Goal: Information Seeking & Learning: Learn about a topic

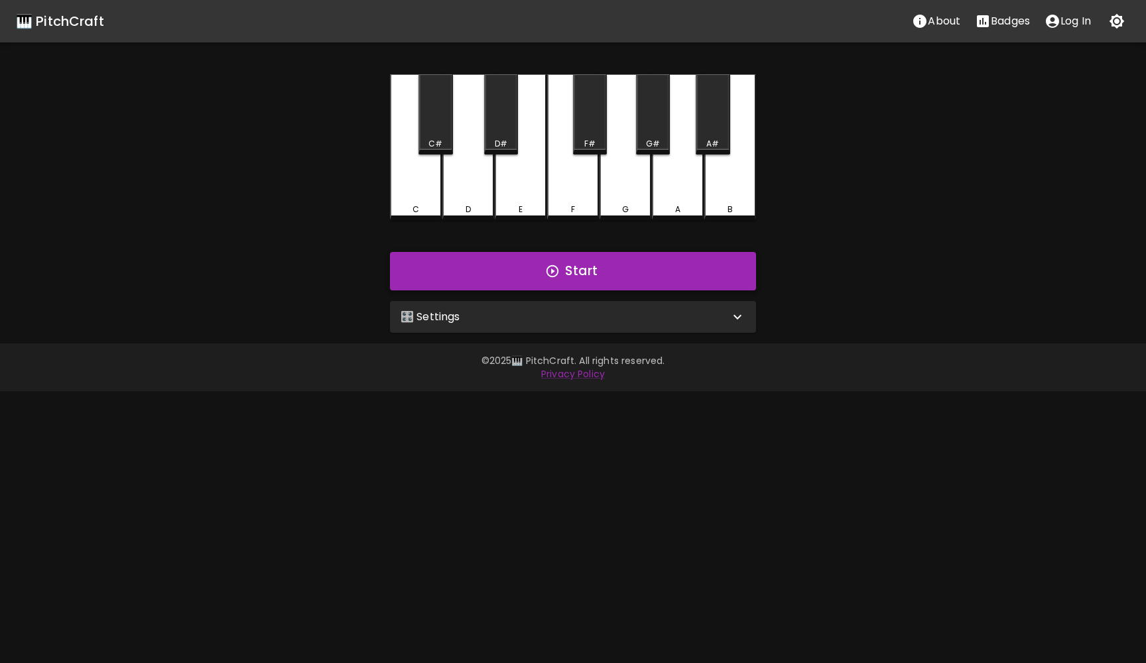
click at [566, 273] on button "Start" at bounding box center [573, 271] width 366 height 38
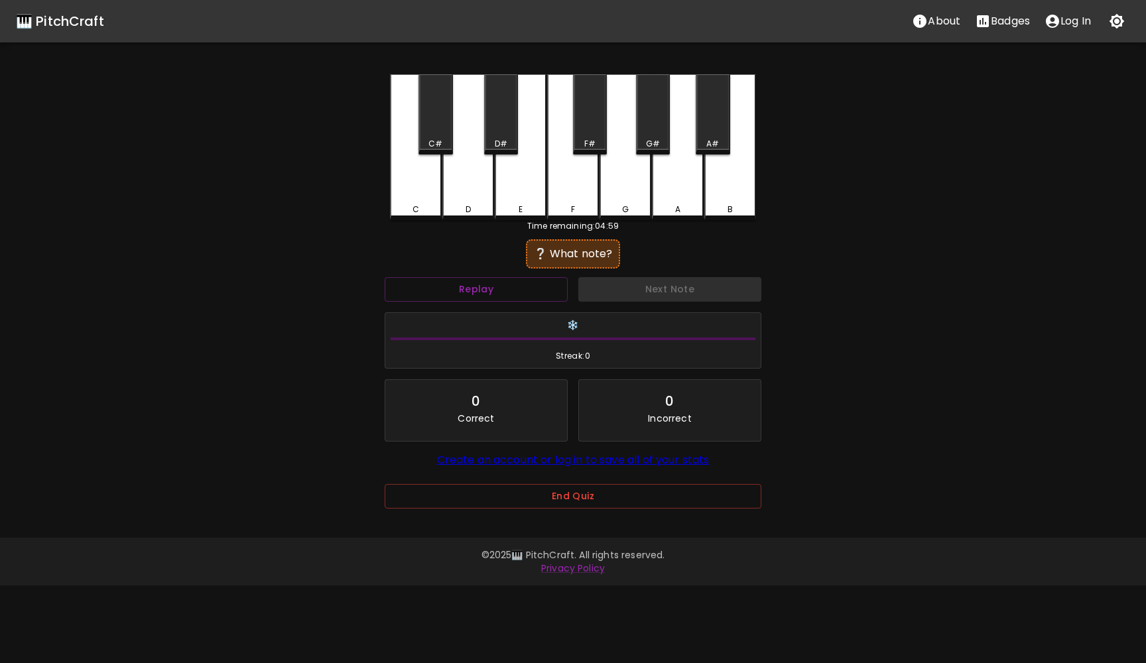
click at [516, 138] on div "D#" at bounding box center [501, 144] width 31 height 12
click at [620, 289] on button "Next Note" at bounding box center [670, 289] width 183 height 25
click at [413, 180] on div "C" at bounding box center [416, 147] width 52 height 146
click at [606, 287] on button "Next Note" at bounding box center [670, 289] width 183 height 25
click at [618, 185] on div "G" at bounding box center [626, 147] width 52 height 146
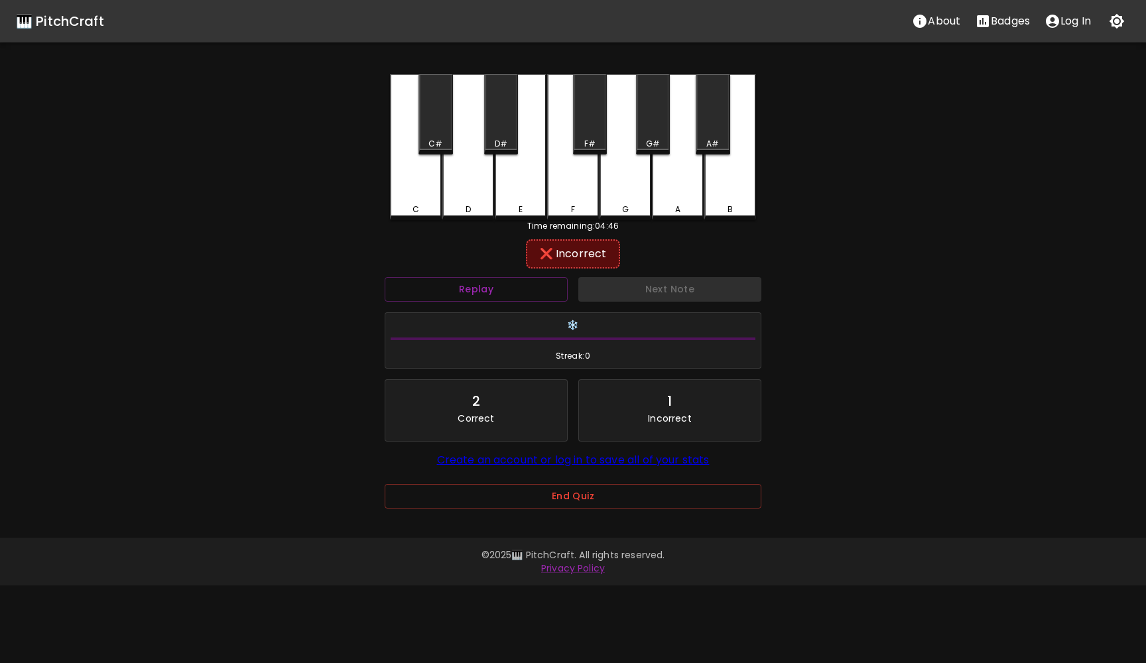
click at [594, 134] on div "F#" at bounding box center [590, 114] width 34 height 80
click at [579, 198] on div "F" at bounding box center [573, 147] width 52 height 146
click at [660, 124] on div "G#" at bounding box center [653, 114] width 34 height 80
click at [645, 287] on button "Next Note" at bounding box center [670, 289] width 183 height 25
click at [474, 190] on div "D" at bounding box center [469, 147] width 52 height 146
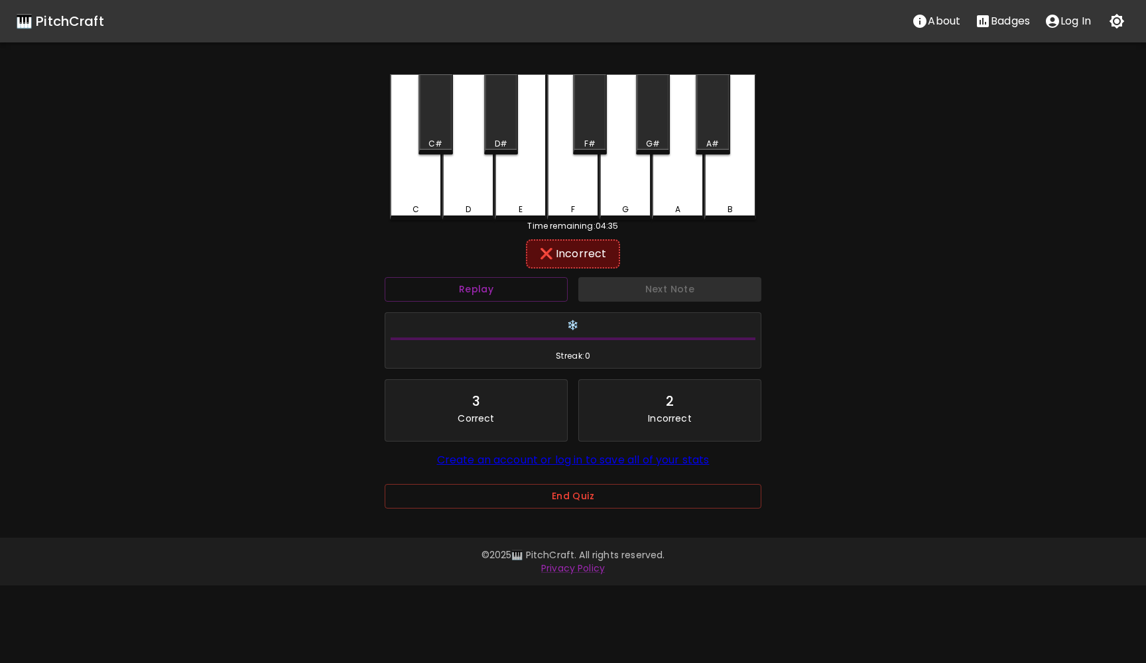
click at [443, 138] on div "C#" at bounding box center [435, 144] width 31 height 12
click at [632, 285] on button "Next Note" at bounding box center [670, 289] width 183 height 25
click at [744, 161] on div "B" at bounding box center [731, 147] width 52 height 146
click at [661, 287] on button "Next Note" at bounding box center [670, 289] width 183 height 25
click at [500, 127] on div "D#" at bounding box center [501, 114] width 34 height 80
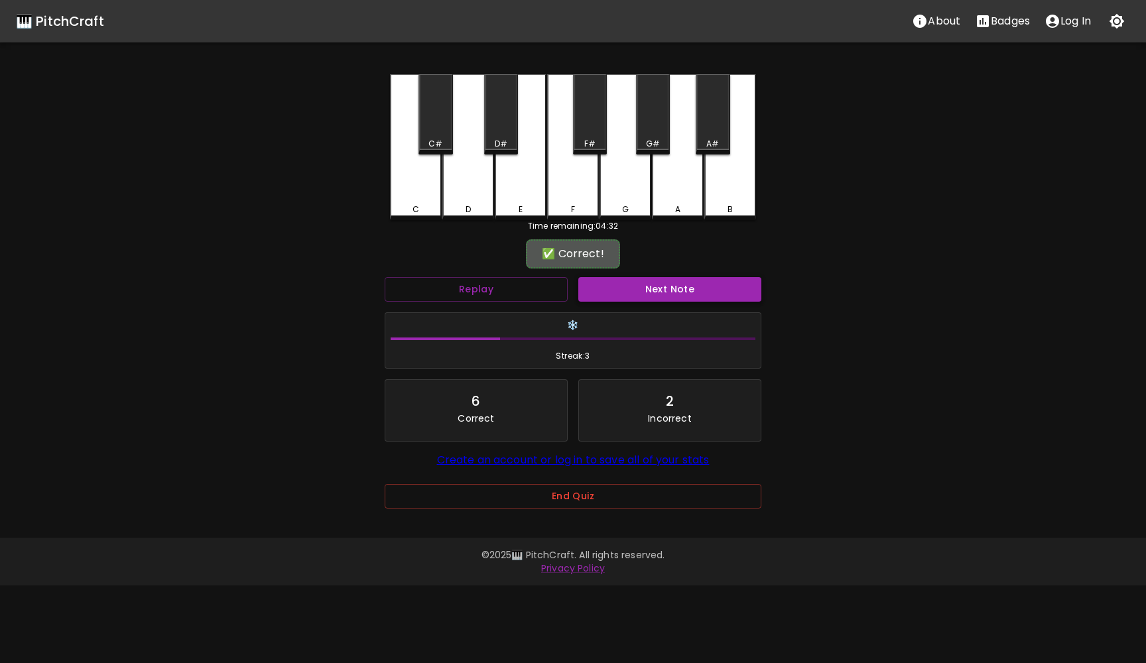
click at [606, 292] on button "Next Note" at bounding box center [670, 289] width 183 height 25
click at [606, 292] on div "Next Note" at bounding box center [670, 289] width 194 height 35
click at [583, 190] on div "F" at bounding box center [573, 147] width 52 height 146
click at [613, 290] on button "Next Note" at bounding box center [670, 289] width 183 height 25
click at [454, 171] on div "D" at bounding box center [469, 147] width 52 height 146
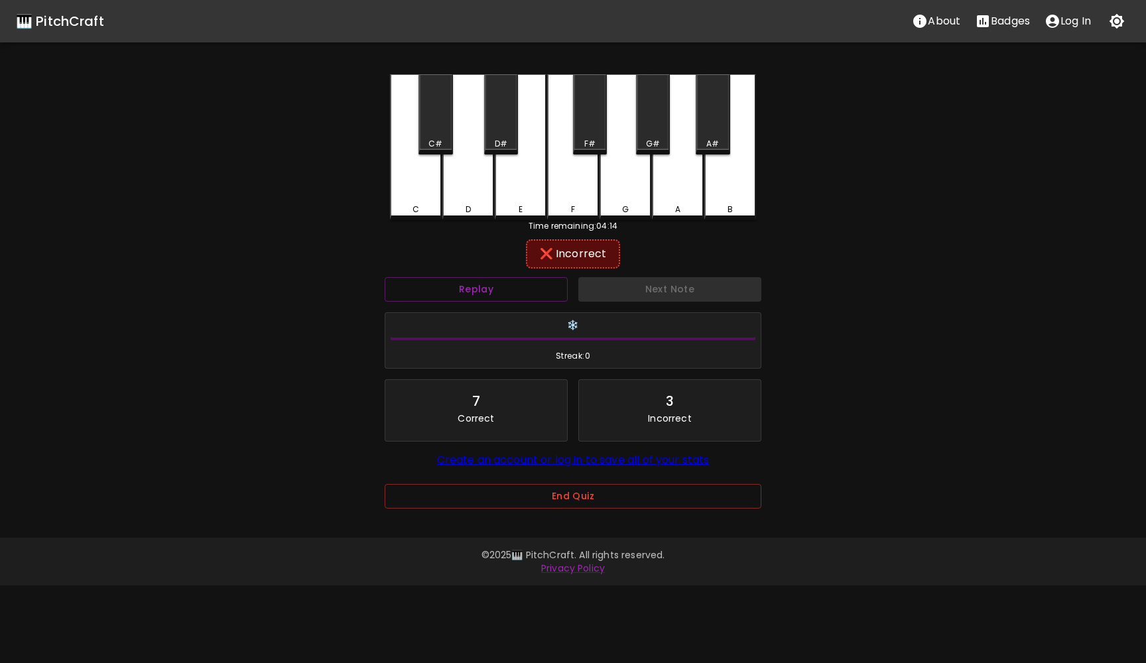
click at [576, 125] on div "F#" at bounding box center [590, 114] width 34 height 80
click at [430, 129] on div "C#" at bounding box center [436, 114] width 34 height 80
click at [618, 300] on button "Next Note" at bounding box center [670, 289] width 183 height 25
click at [424, 207] on div "C" at bounding box center [415, 210] width 49 height 12
click at [629, 296] on button "Next Note" at bounding box center [670, 289] width 183 height 25
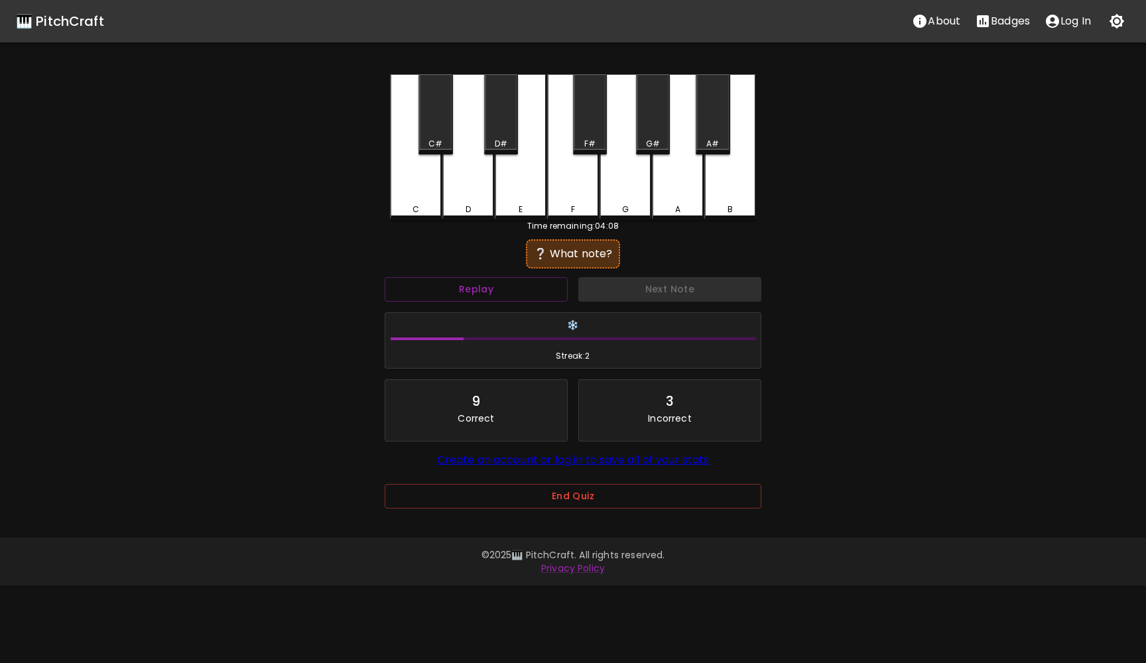
click at [495, 126] on div "D#" at bounding box center [501, 114] width 34 height 80
click at [590, 294] on button "Next Note" at bounding box center [670, 289] width 183 height 25
click at [592, 90] on div "F#" at bounding box center [590, 114] width 34 height 80
click at [583, 176] on div "F" at bounding box center [573, 147] width 52 height 146
click at [530, 189] on div "E" at bounding box center [521, 147] width 52 height 146
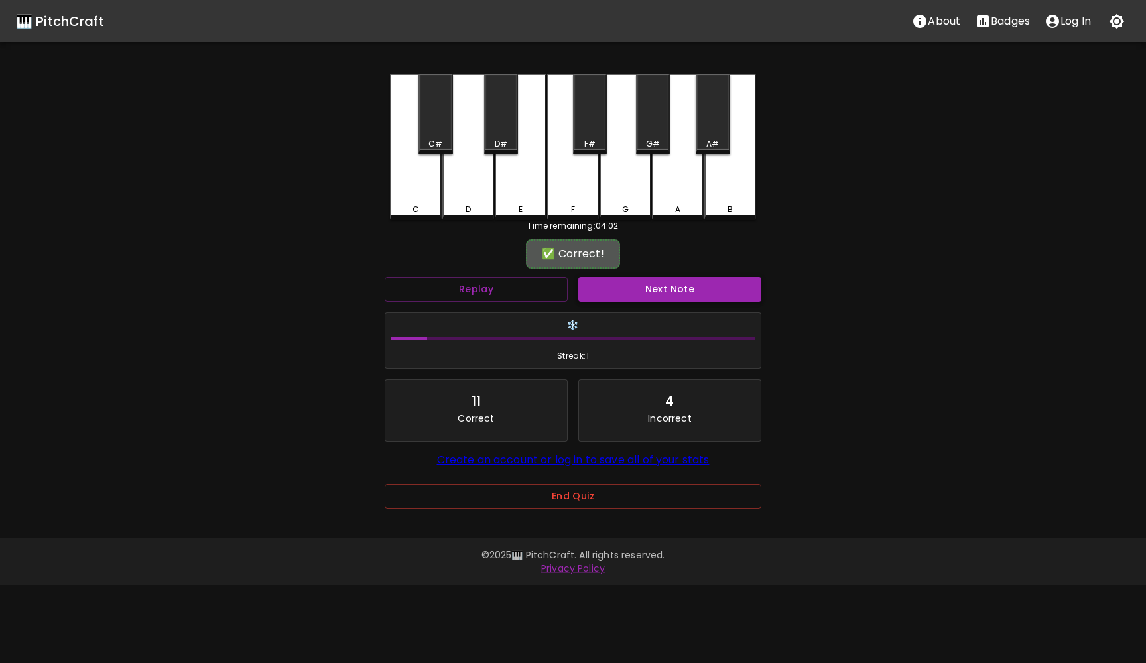
click at [600, 287] on button "Next Note" at bounding box center [670, 289] width 183 height 25
click at [583, 192] on div "F" at bounding box center [573, 147] width 52 height 146
click at [604, 289] on button "Next Note" at bounding box center [670, 289] width 183 height 25
click at [413, 195] on div "C" at bounding box center [416, 147] width 52 height 146
click at [616, 302] on div "Next Note" at bounding box center [670, 289] width 194 height 35
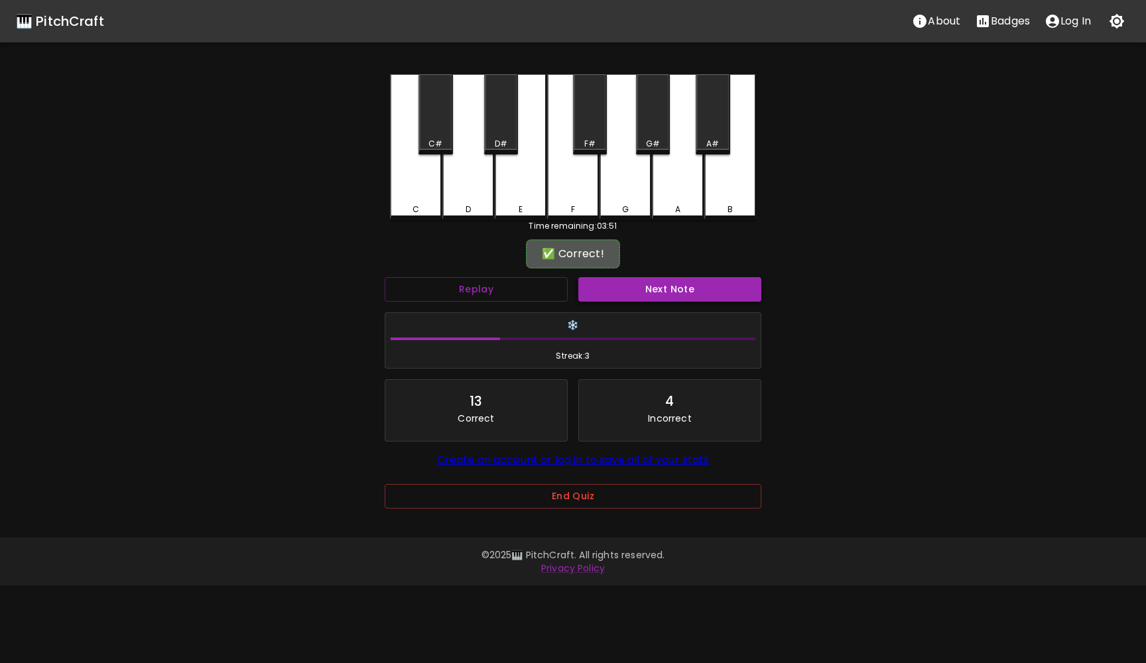
click at [613, 293] on button "Next Note" at bounding box center [670, 289] width 183 height 25
click at [489, 102] on div "D#" at bounding box center [501, 114] width 34 height 80
click at [604, 285] on button "Next Note" at bounding box center [670, 289] width 183 height 25
click at [715, 134] on div "A#" at bounding box center [713, 114] width 34 height 80
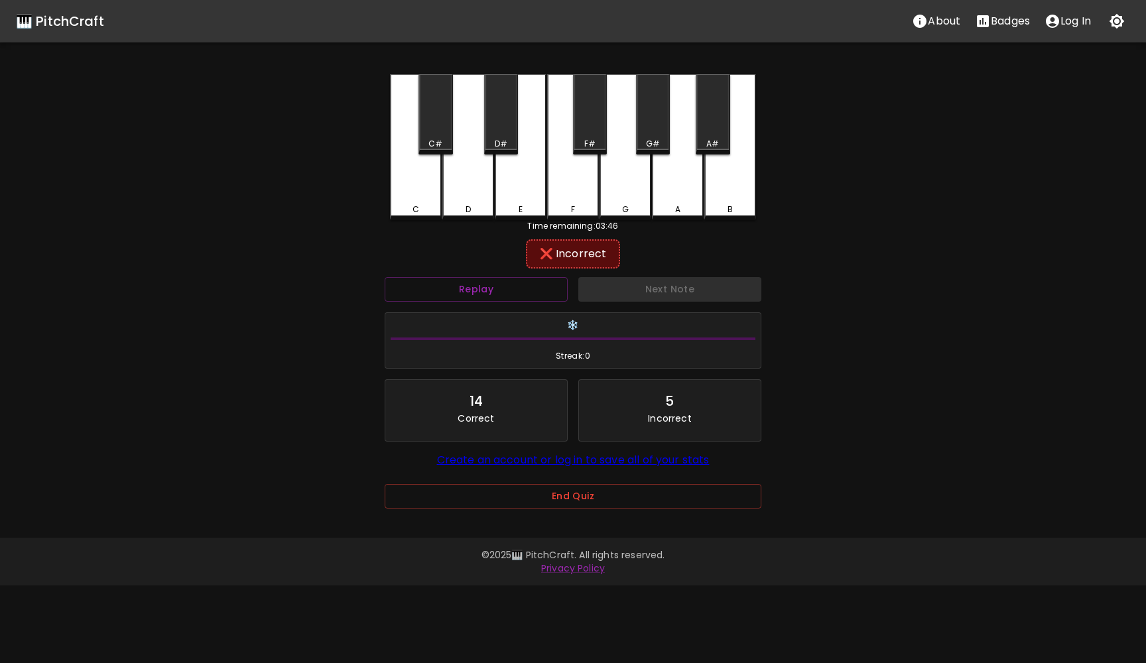
click at [743, 194] on div "B" at bounding box center [731, 147] width 52 height 146
click at [693, 200] on div "A" at bounding box center [678, 147] width 52 height 146
click at [686, 293] on button "Next Note" at bounding box center [670, 289] width 183 height 25
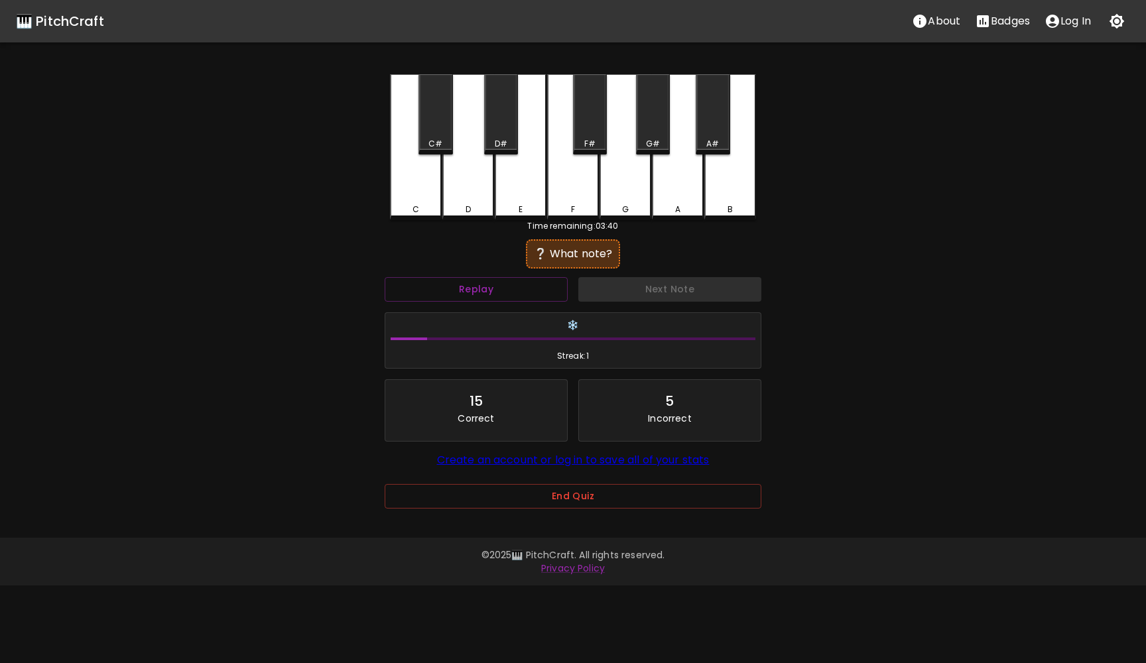
click at [566, 196] on div "F" at bounding box center [573, 147] width 52 height 146
click at [603, 295] on div "Next Note" at bounding box center [670, 289] width 194 height 35
click at [581, 119] on div "F#" at bounding box center [590, 114] width 34 height 80
click at [619, 281] on button "Next Note" at bounding box center [670, 289] width 183 height 25
click at [727, 167] on div "B" at bounding box center [731, 147] width 52 height 146
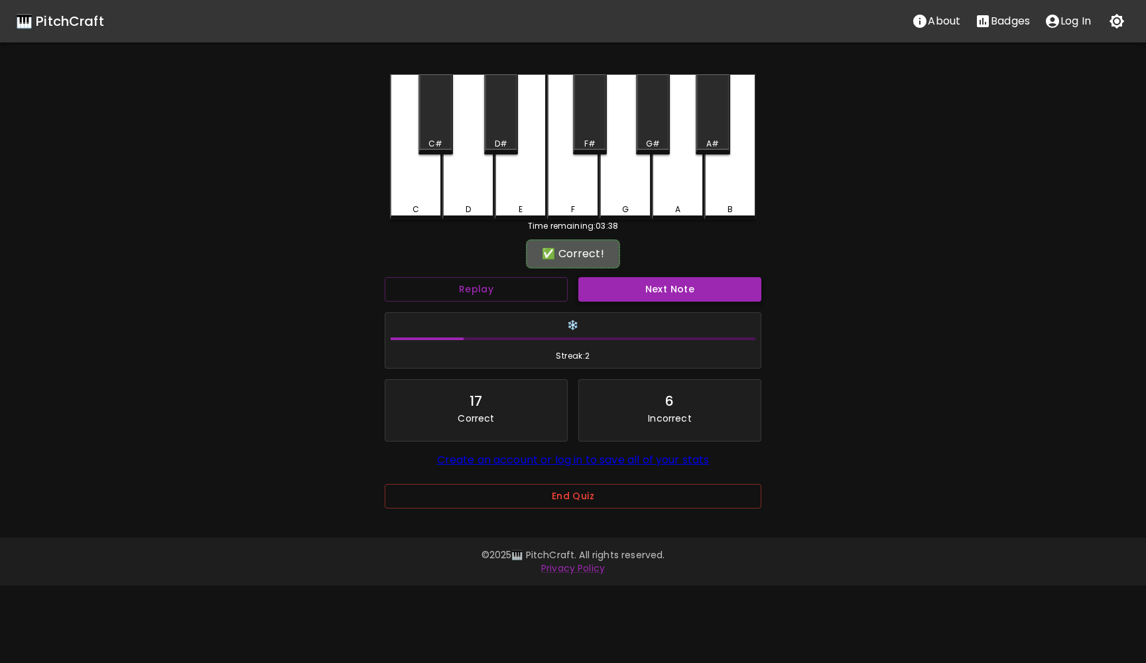
click at [634, 285] on button "Next Note" at bounding box center [670, 289] width 183 height 25
click at [491, 122] on div "D#" at bounding box center [501, 114] width 34 height 80
click at [599, 288] on button "Next Note" at bounding box center [670, 289] width 183 height 25
click at [583, 259] on div "❔ What note?" at bounding box center [573, 254] width 81 height 16
click at [552, 280] on button "Replay" at bounding box center [476, 289] width 183 height 25
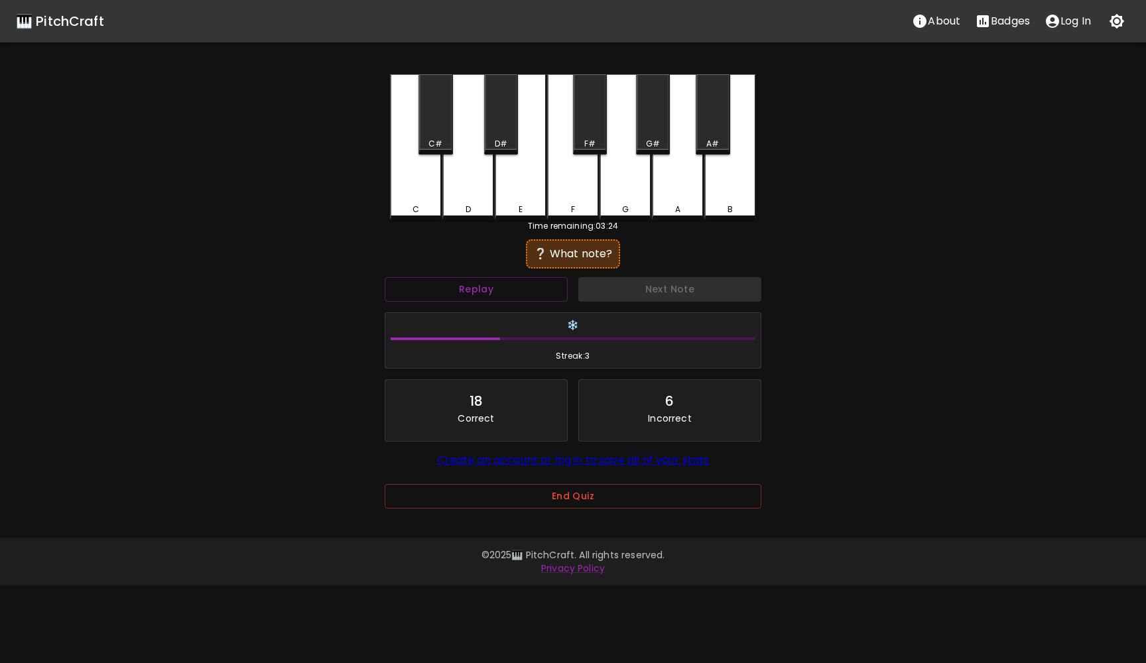
click at [516, 191] on div "E" at bounding box center [521, 147] width 52 height 146
click at [616, 296] on button "Next Note" at bounding box center [670, 289] width 183 height 25
click at [417, 194] on div "C" at bounding box center [416, 147] width 52 height 146
click at [429, 118] on div "C#" at bounding box center [436, 114] width 34 height 80
click at [609, 288] on button "Next Note" at bounding box center [670, 289] width 183 height 25
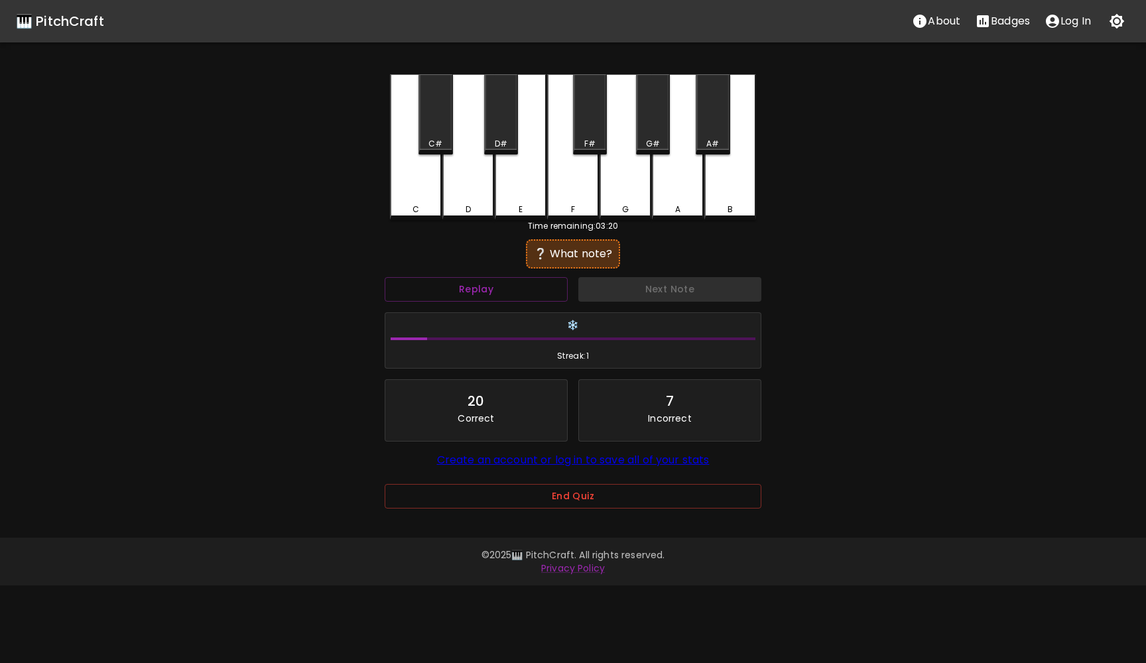
click at [423, 185] on div "C" at bounding box center [416, 147] width 52 height 146
click at [602, 285] on button "Next Note" at bounding box center [670, 289] width 183 height 25
click at [506, 138] on div "D#" at bounding box center [501, 144] width 13 height 12
click at [618, 291] on button "Next Note" at bounding box center [670, 289] width 183 height 25
click at [521, 289] on button "Replay" at bounding box center [476, 289] width 183 height 25
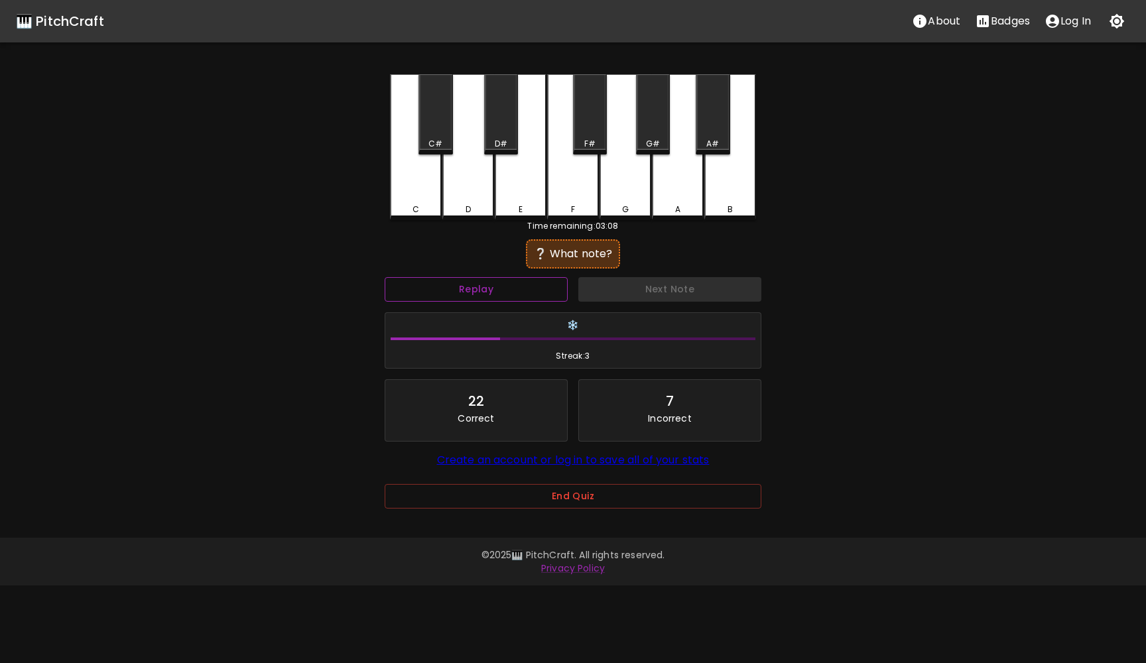
click at [521, 289] on button "Replay" at bounding box center [476, 289] width 183 height 25
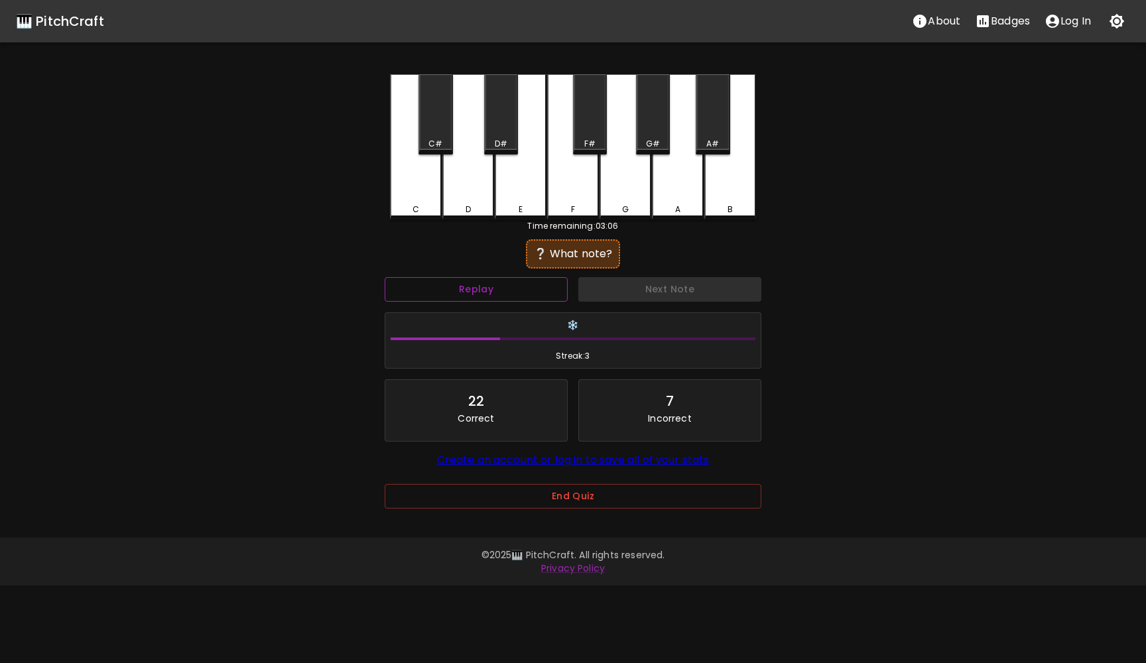
click at [521, 289] on button "Replay" at bounding box center [476, 289] width 183 height 25
click at [458, 204] on div "D" at bounding box center [468, 207] width 49 height 12
click at [438, 137] on div "C#" at bounding box center [436, 114] width 34 height 80
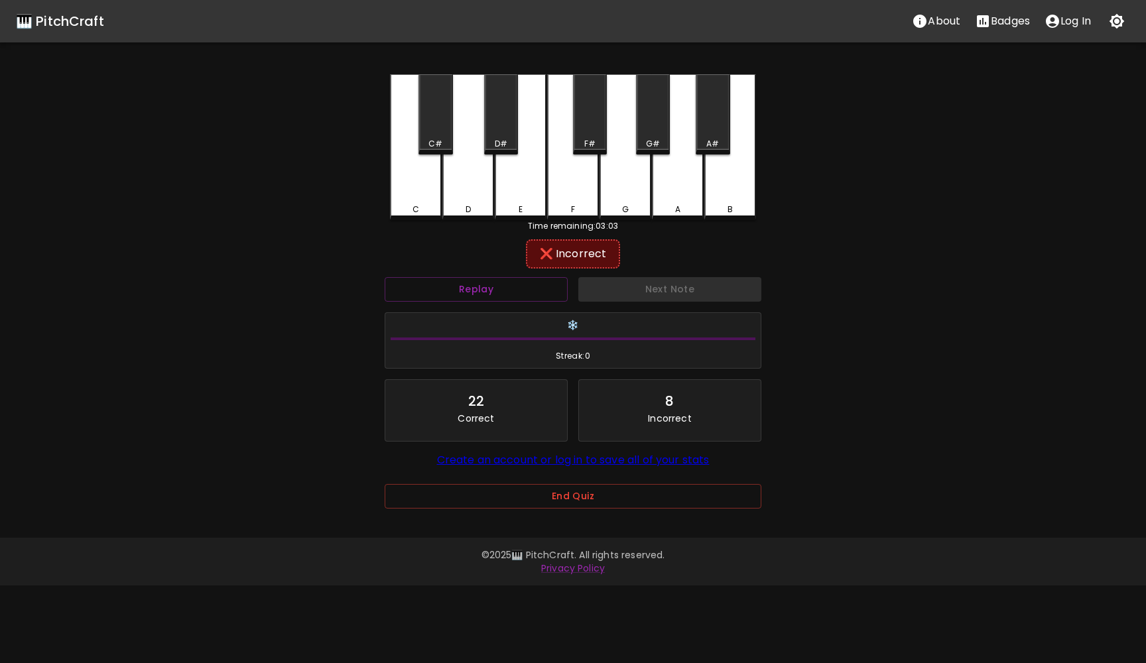
click at [436, 173] on div "C" at bounding box center [416, 147] width 52 height 146
click at [429, 177] on div "C" at bounding box center [416, 147] width 52 height 146
click at [470, 174] on div "D" at bounding box center [469, 147] width 52 height 146
click at [513, 171] on div "E" at bounding box center [521, 147] width 52 height 146
click at [506, 287] on button "Replay" at bounding box center [476, 289] width 183 height 25
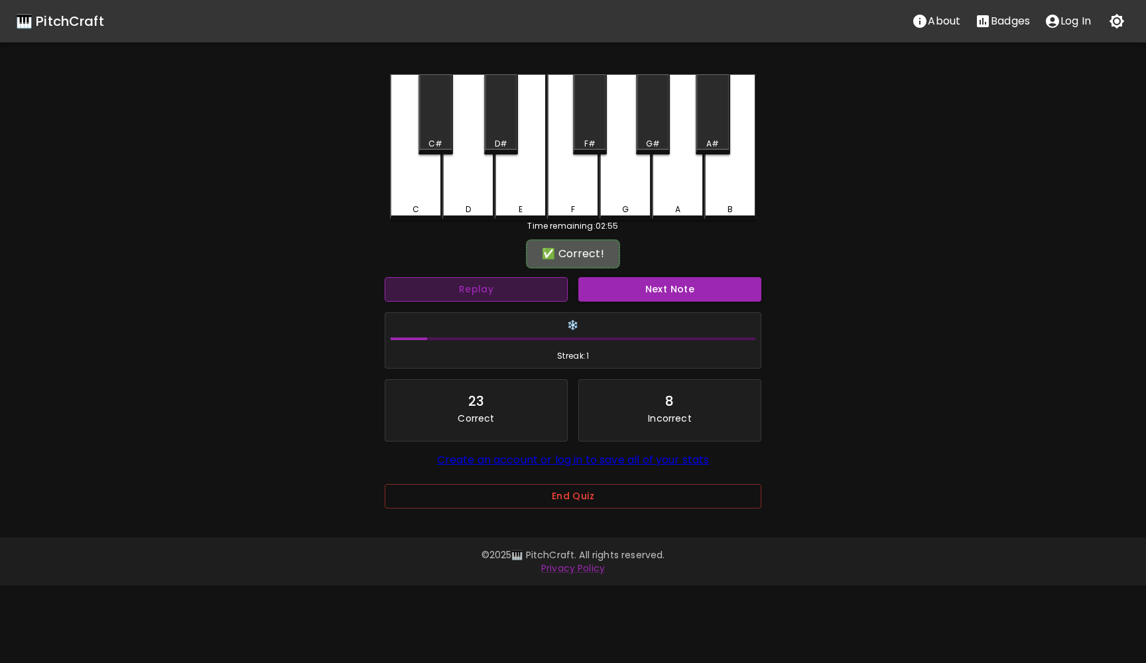
click at [506, 287] on button "Replay" at bounding box center [476, 289] width 183 height 25
click at [628, 292] on button "Next Note" at bounding box center [670, 289] width 183 height 25
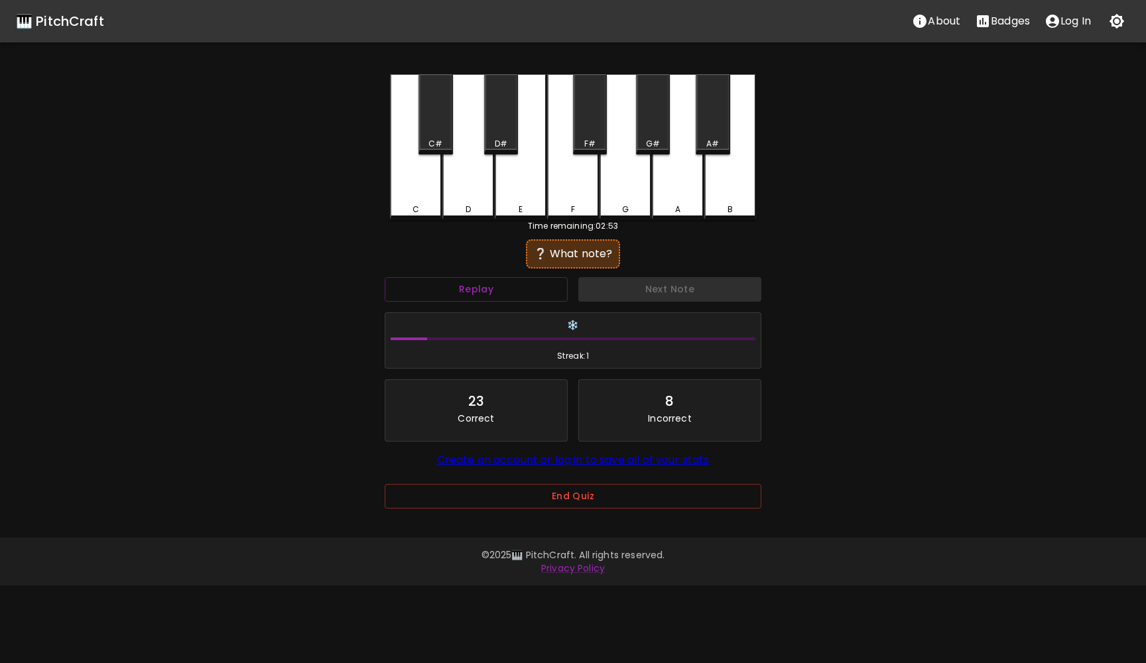
click at [502, 132] on div "D#" at bounding box center [501, 114] width 34 height 80
click at [596, 297] on button "Next Note" at bounding box center [670, 289] width 183 height 25
click at [409, 196] on div "C" at bounding box center [416, 147] width 52 height 146
click at [417, 132] on div "C" at bounding box center [416, 147] width 52 height 146
click at [432, 127] on div "C#" at bounding box center [436, 114] width 34 height 80
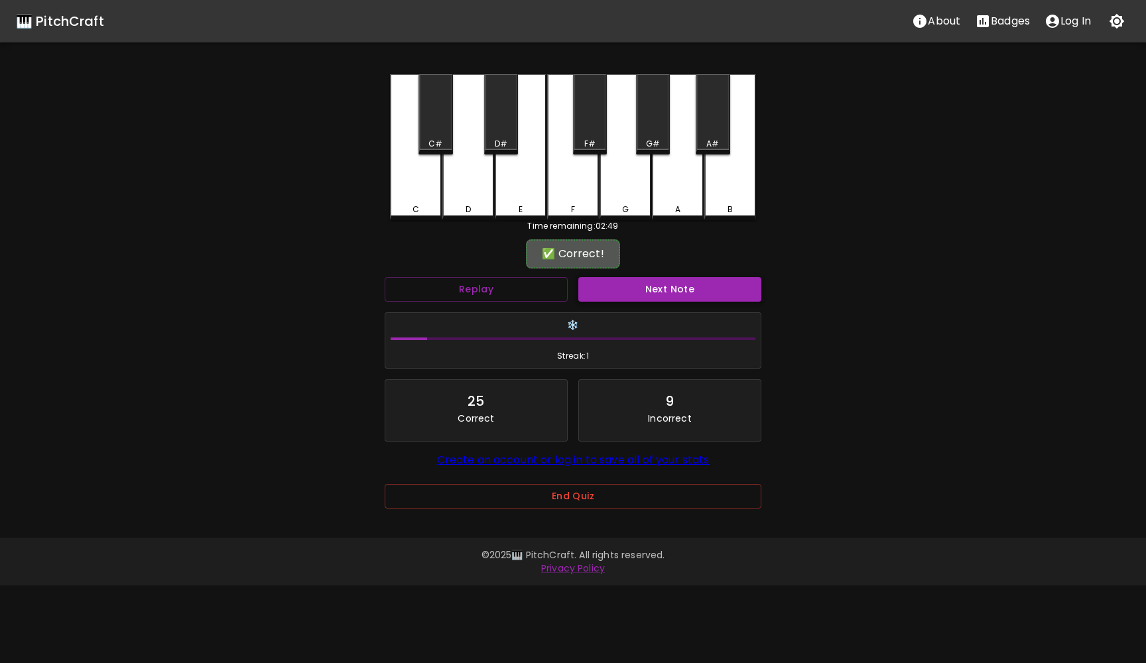
click at [600, 289] on button "Next Note" at bounding box center [670, 289] width 183 height 25
click at [615, 169] on div "G" at bounding box center [626, 147] width 52 height 146
click at [630, 297] on button "Next Note" at bounding box center [670, 289] width 183 height 25
click at [725, 181] on div "B" at bounding box center [731, 147] width 52 height 146
click at [654, 289] on button "Next Note" at bounding box center [670, 289] width 183 height 25
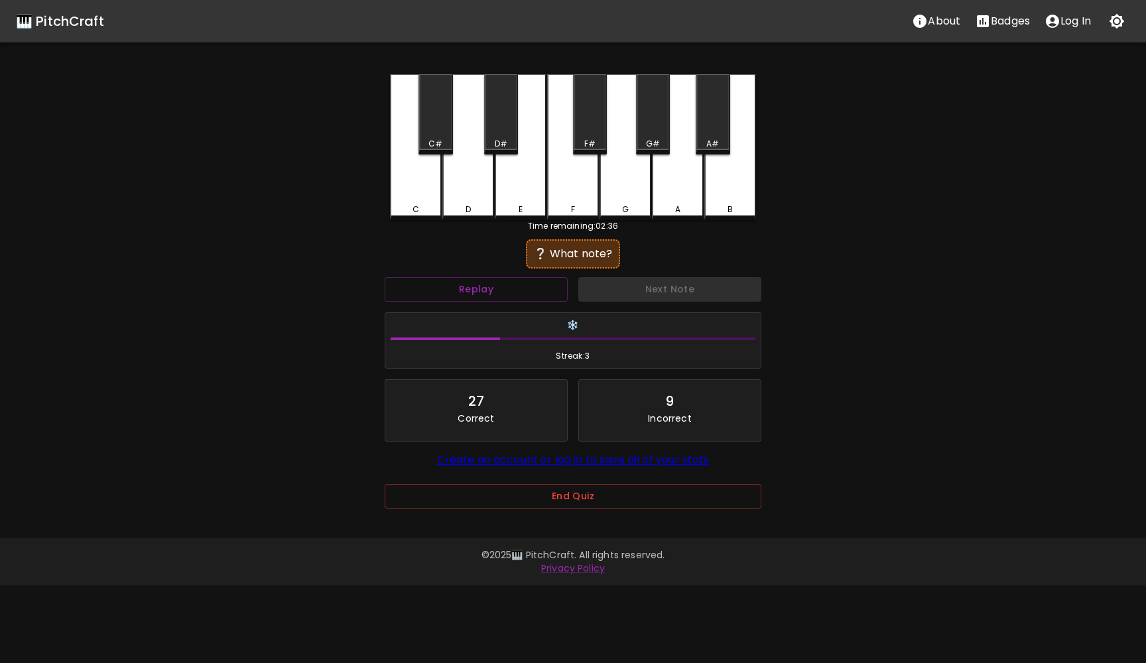
click at [659, 132] on div "G#" at bounding box center [653, 114] width 34 height 80
click at [665, 285] on button "Next Note" at bounding box center [670, 289] width 183 height 25
click at [516, 182] on div "E" at bounding box center [521, 147] width 52 height 146
click at [504, 135] on div "D#" at bounding box center [501, 114] width 34 height 80
click at [638, 285] on button "Next Note" at bounding box center [670, 289] width 183 height 25
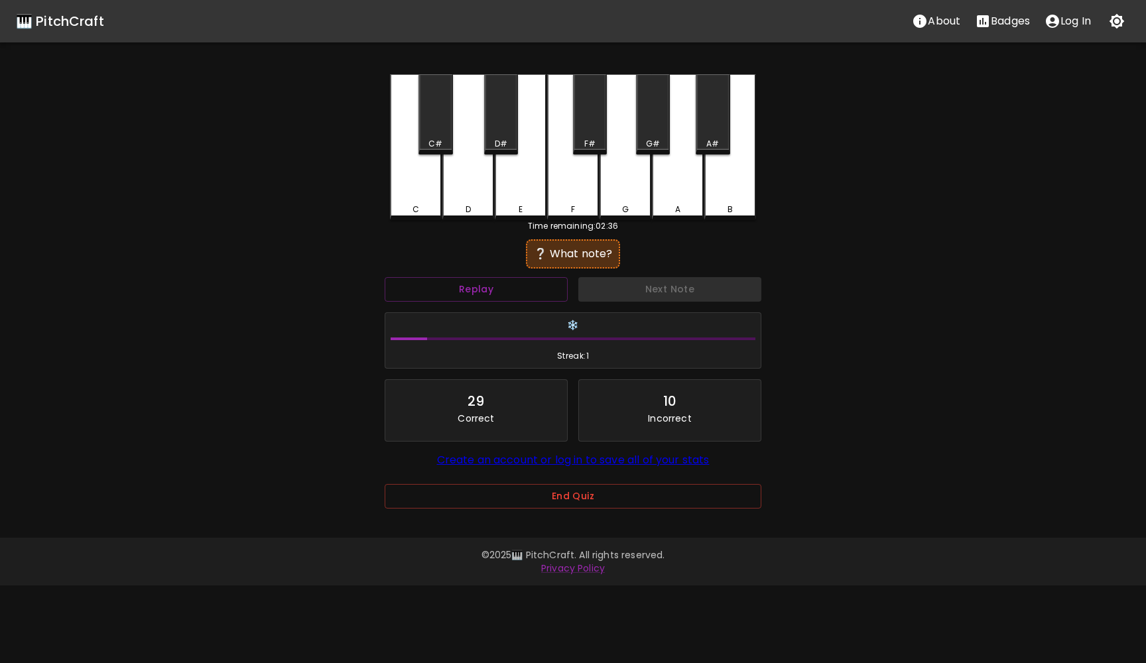
click at [654, 131] on div "G#" at bounding box center [653, 114] width 34 height 80
click at [646, 288] on button "Next Note" at bounding box center [670, 289] width 183 height 25
click at [466, 180] on div "D" at bounding box center [469, 147] width 52 height 146
click at [649, 295] on button "Next Note" at bounding box center [670, 289] width 183 height 25
click at [715, 130] on div "A#" at bounding box center [713, 114] width 34 height 80
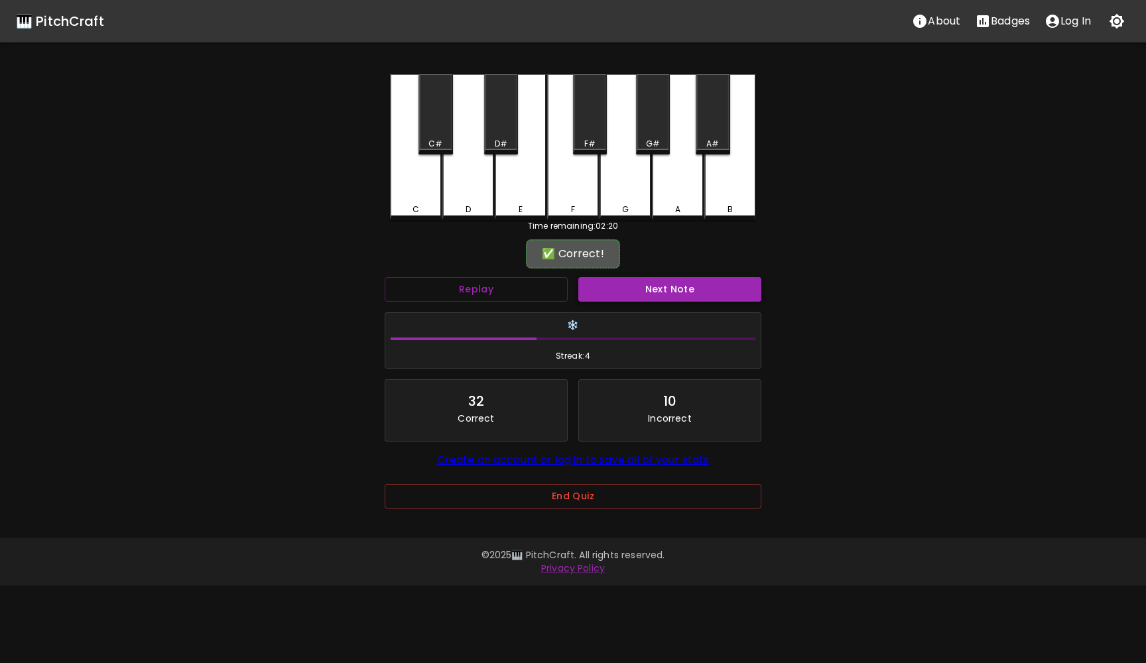
click at [673, 291] on button "Next Note" at bounding box center [670, 289] width 183 height 25
click at [673, 291] on div "Next Note" at bounding box center [670, 289] width 194 height 35
click at [486, 284] on button "Replay" at bounding box center [476, 289] width 183 height 25
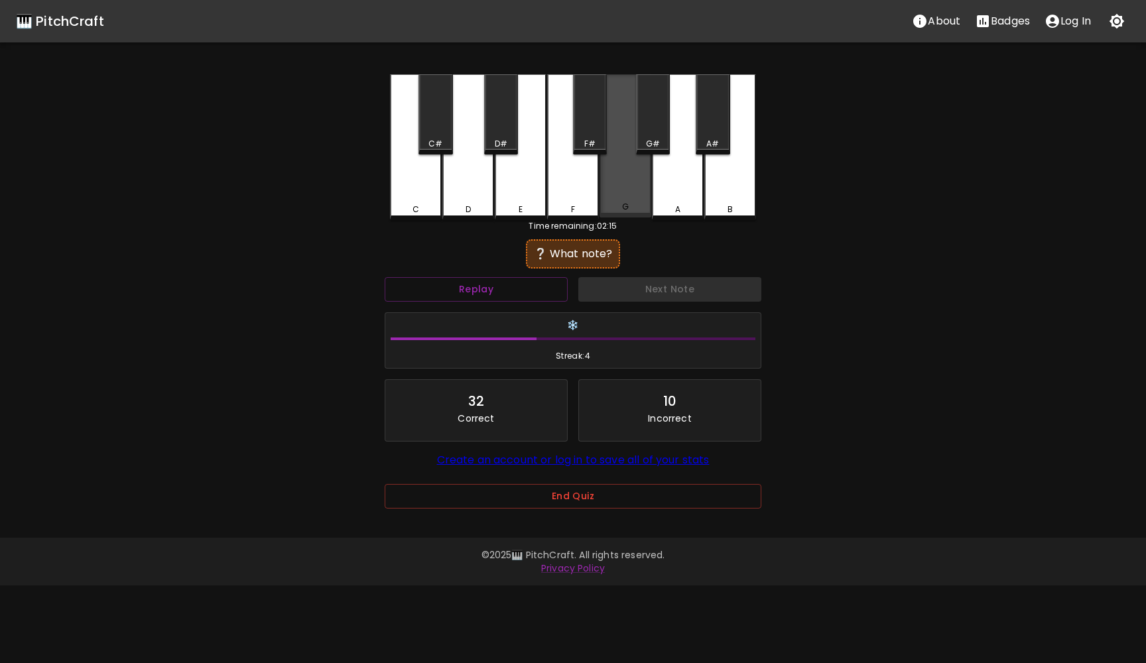
click at [629, 173] on div "G" at bounding box center [626, 145] width 52 height 143
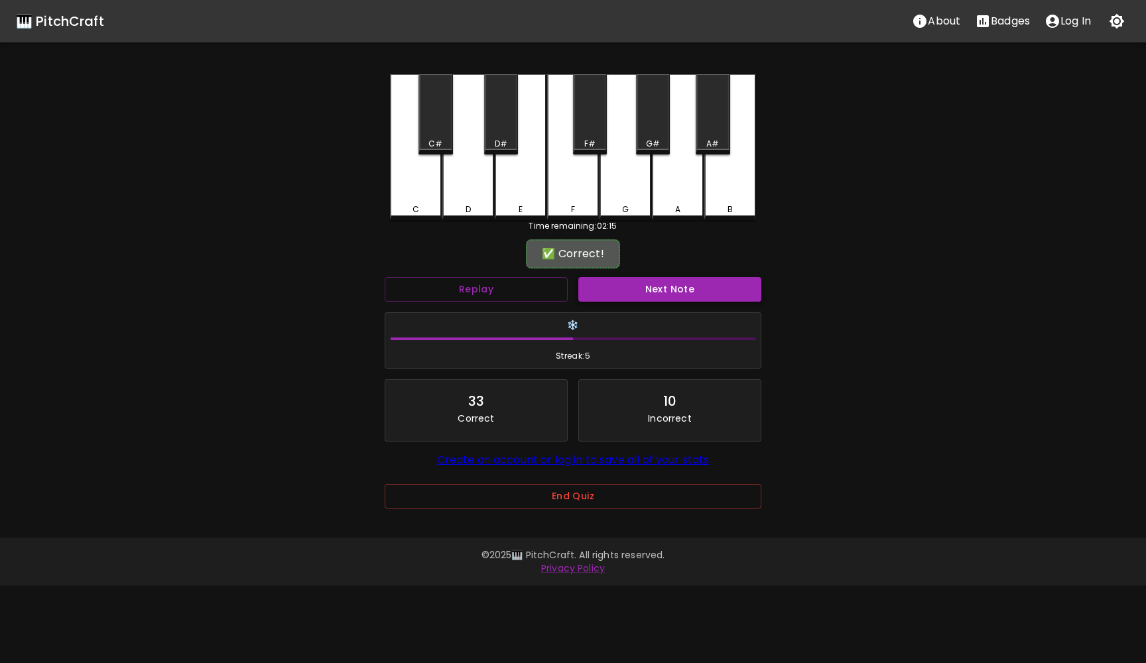
click at [642, 280] on button "Next Note" at bounding box center [670, 289] width 183 height 25
click at [581, 202] on div "F" at bounding box center [573, 147] width 52 height 146
click at [640, 287] on button "Next Note" at bounding box center [670, 289] width 183 height 25
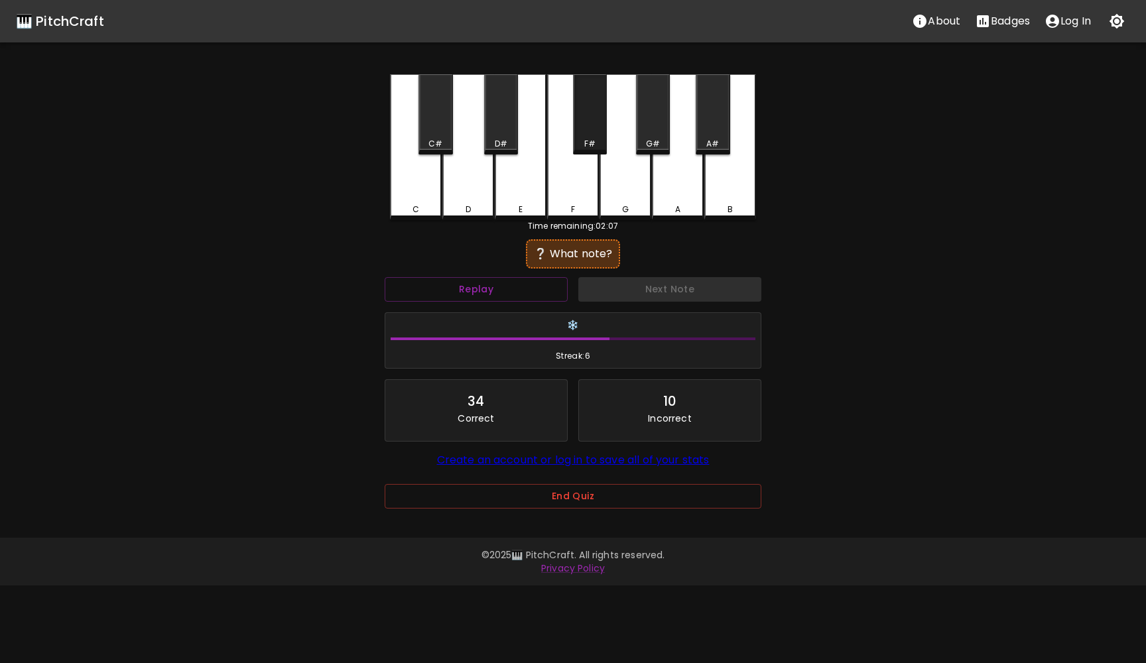
click at [585, 123] on div "F#" at bounding box center [590, 114] width 34 height 80
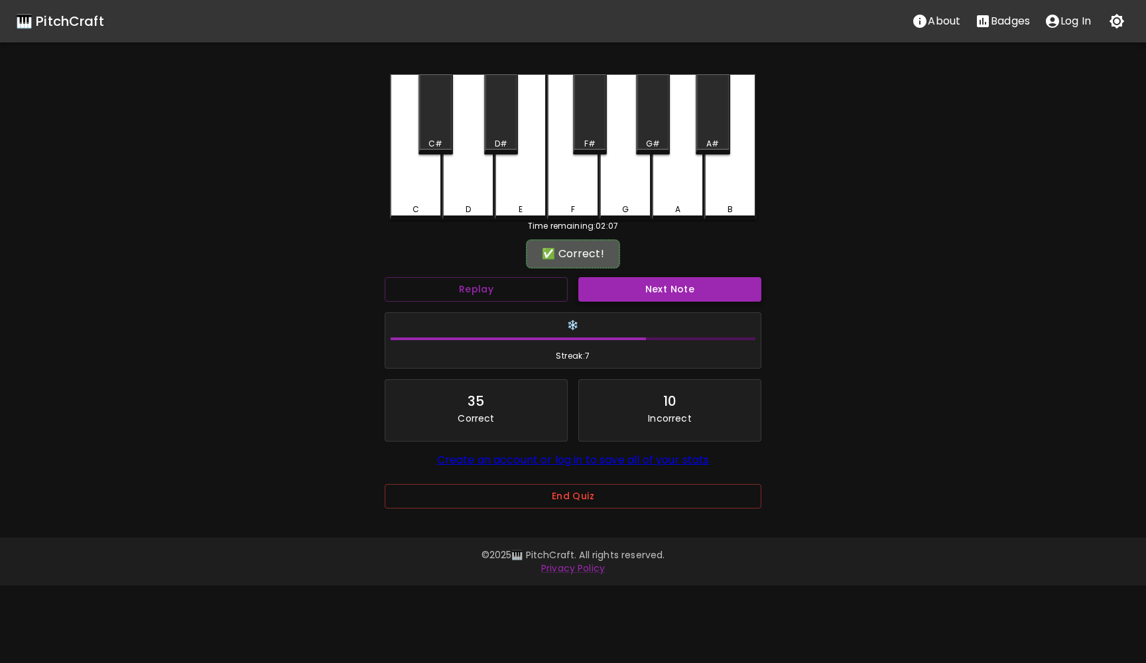
click at [645, 279] on button "Next Note" at bounding box center [670, 289] width 183 height 25
click at [585, 115] on div "F#" at bounding box center [590, 114] width 34 height 80
click at [628, 293] on button "Next Note" at bounding box center [670, 289] width 183 height 25
click at [624, 189] on div "G" at bounding box center [626, 147] width 52 height 146
click at [640, 291] on button "Next Note" at bounding box center [670, 289] width 183 height 25
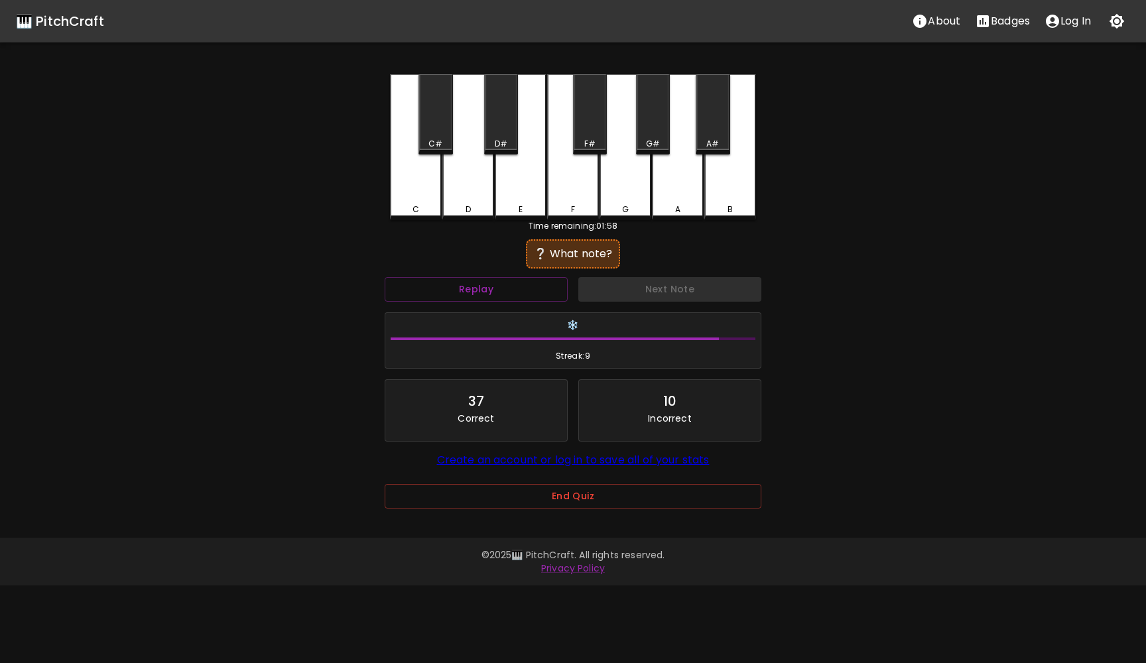
click at [583, 192] on div "F" at bounding box center [573, 147] width 52 height 146
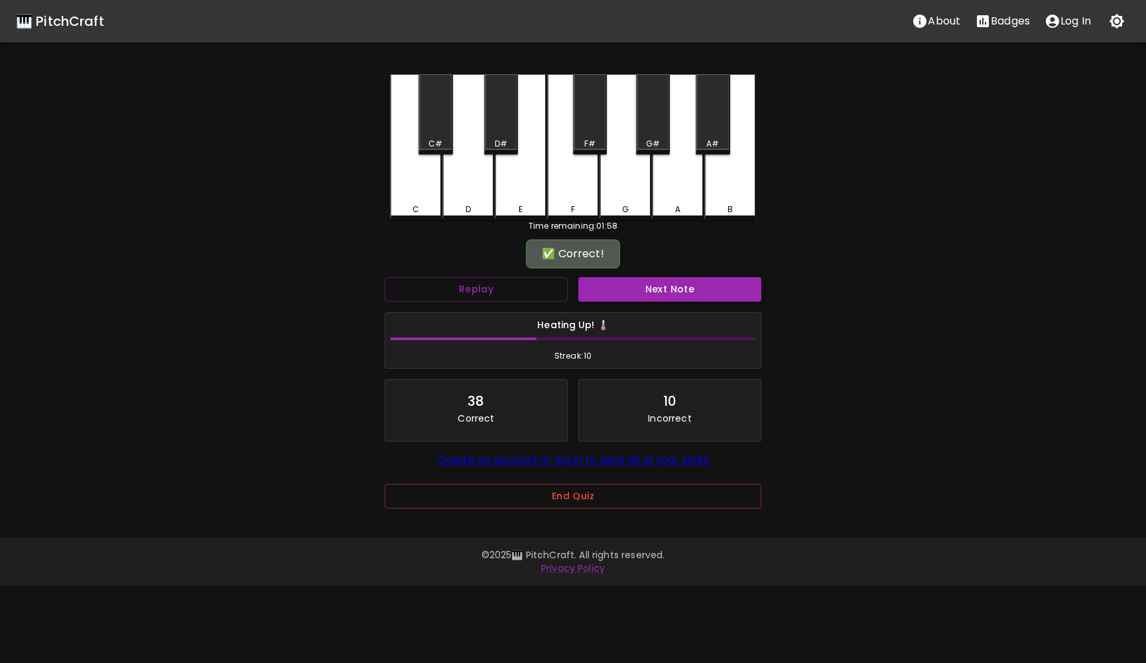
click at [635, 286] on button "Next Note" at bounding box center [670, 289] width 183 height 25
click at [590, 208] on div "F" at bounding box center [573, 210] width 49 height 12
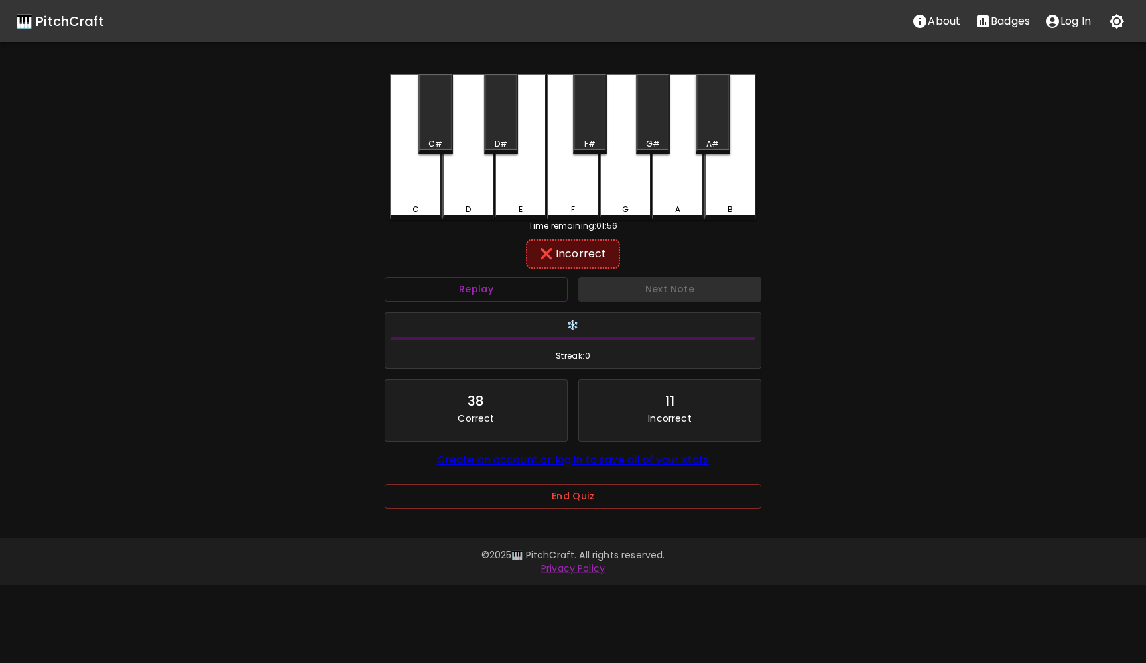
click at [587, 129] on div "F#" at bounding box center [590, 114] width 34 height 80
click at [616, 183] on div "G" at bounding box center [626, 147] width 52 height 146
click at [642, 282] on button "Next Note" at bounding box center [670, 289] width 183 height 25
click at [429, 190] on div "C" at bounding box center [416, 147] width 52 height 146
click at [595, 278] on button "Next Note" at bounding box center [670, 289] width 183 height 25
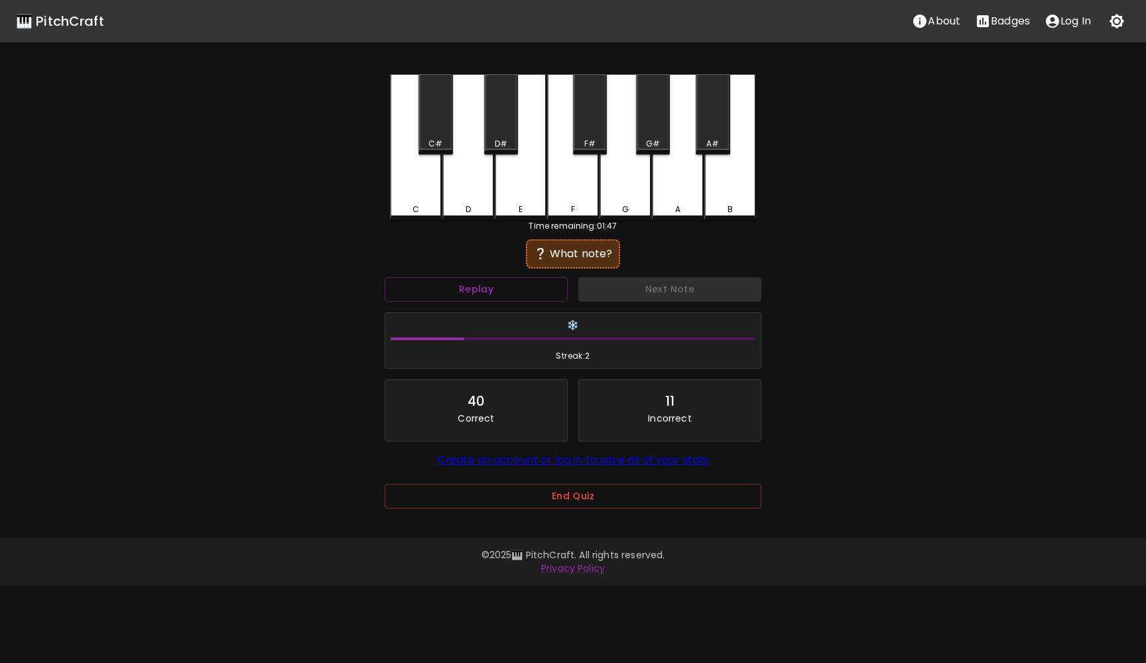
click at [441, 141] on div "C#" at bounding box center [436, 144] width 14 height 12
click at [626, 295] on button "Next Note" at bounding box center [670, 289] width 183 height 25
click at [527, 285] on button "Replay" at bounding box center [476, 289] width 183 height 25
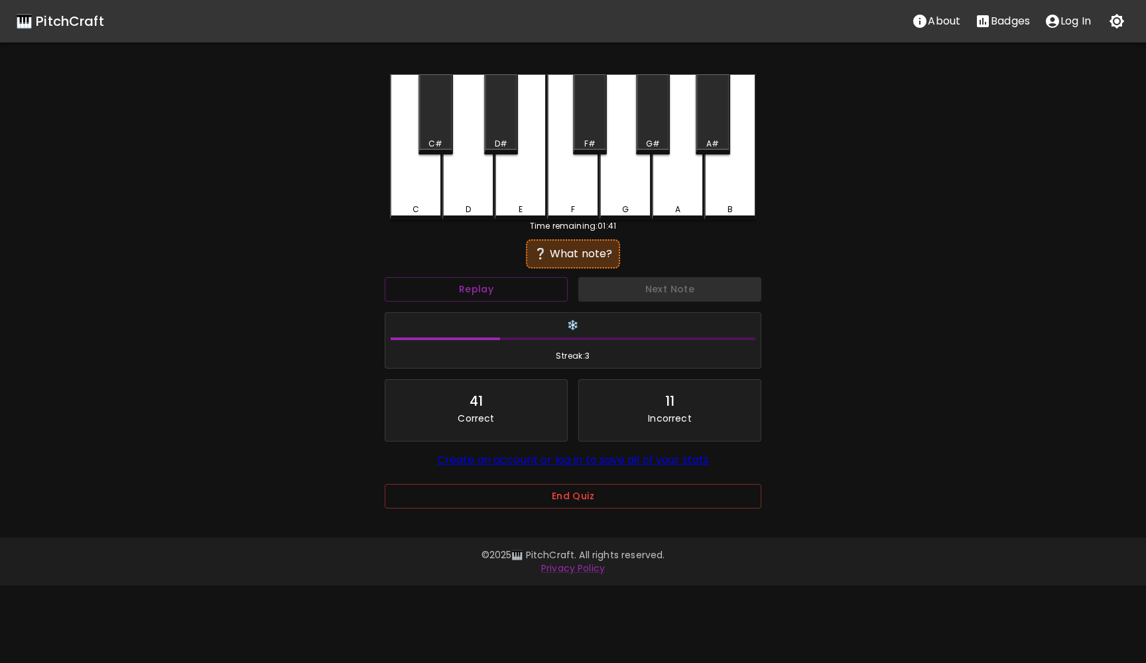
click at [652, 128] on div "G#" at bounding box center [653, 114] width 34 height 80
click at [628, 187] on div "G" at bounding box center [626, 147] width 52 height 146
click at [691, 167] on div "A" at bounding box center [678, 147] width 52 height 146
click at [671, 287] on button "Next Note" at bounding box center [670, 289] width 183 height 25
click at [584, 125] on div "F#" at bounding box center [590, 114] width 34 height 80
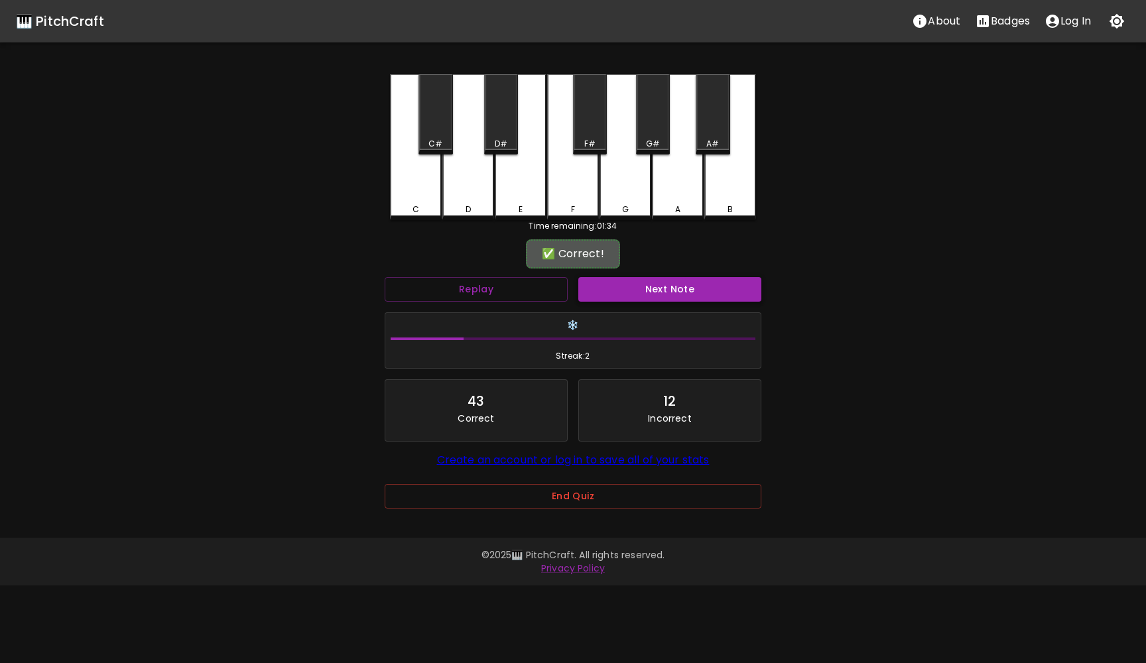
click at [646, 285] on button "Next Note" at bounding box center [670, 289] width 183 height 25
click at [573, 209] on div "F" at bounding box center [573, 210] width 4 height 12
click at [627, 198] on div "G" at bounding box center [626, 147] width 52 height 146
click at [646, 121] on div "G#" at bounding box center [653, 114] width 34 height 80
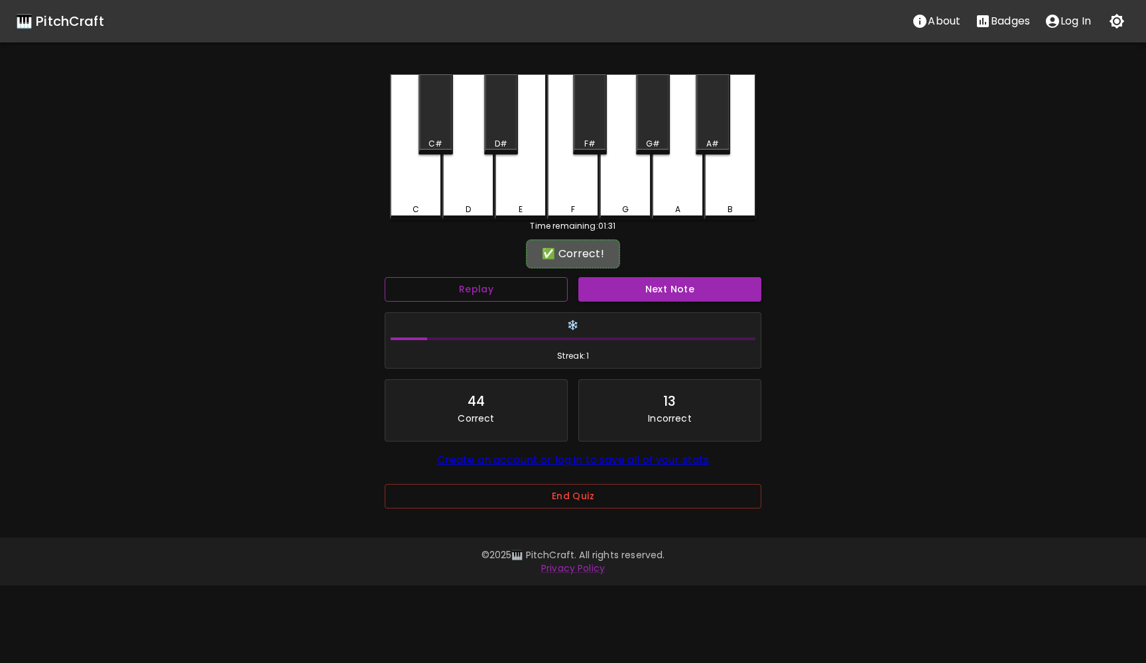
click at [526, 287] on button "Replay" at bounding box center [476, 289] width 183 height 25
click at [640, 284] on button "Next Note" at bounding box center [670, 289] width 183 height 25
click at [503, 137] on div "D#" at bounding box center [501, 114] width 34 height 80
click at [523, 175] on div "E" at bounding box center [521, 147] width 52 height 146
click at [604, 286] on button "Next Note" at bounding box center [670, 289] width 183 height 25
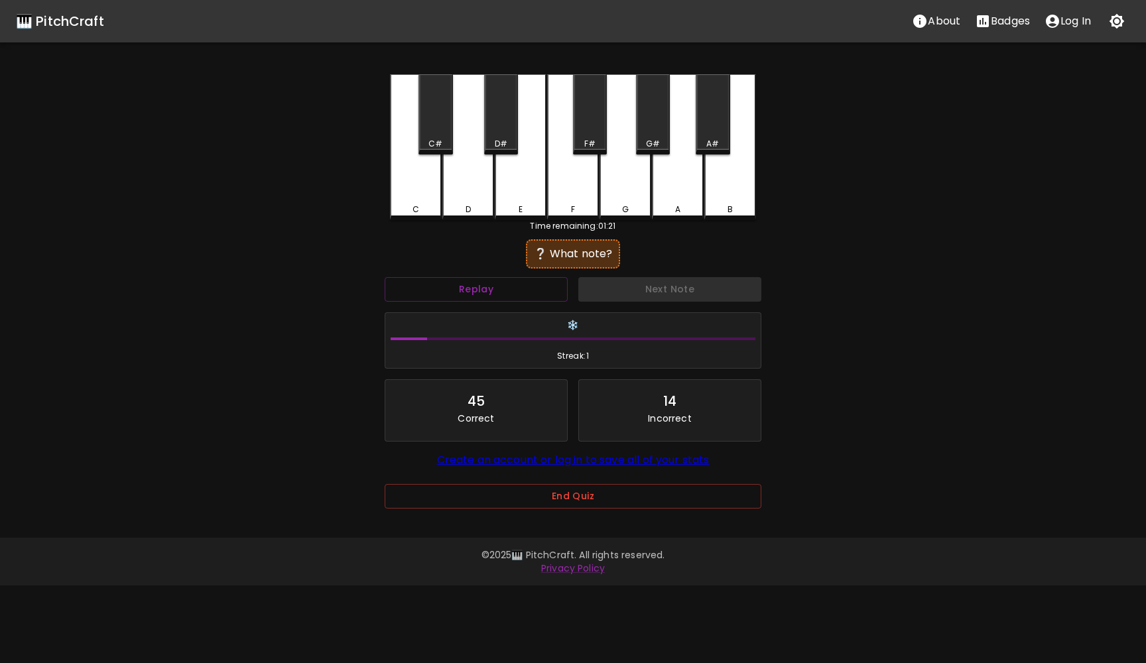
click at [743, 188] on div "B" at bounding box center [731, 147] width 52 height 146
click at [715, 141] on div "A#" at bounding box center [713, 144] width 13 height 12
click at [699, 292] on button "Next Note" at bounding box center [670, 289] width 183 height 25
click at [535, 178] on div "E" at bounding box center [521, 147] width 52 height 146
click at [501, 131] on div "D#" at bounding box center [501, 114] width 34 height 80
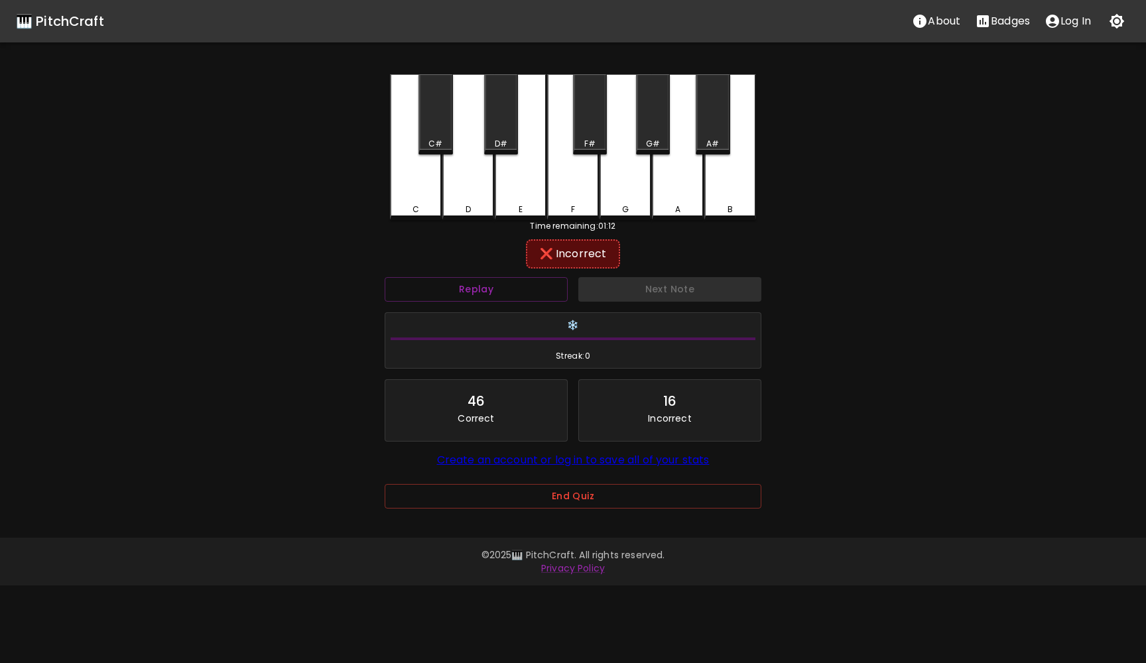
click at [584, 190] on div "F" at bounding box center [573, 147] width 52 height 146
click at [633, 293] on button "Next Note" at bounding box center [670, 289] width 183 height 25
click at [498, 117] on div "D#" at bounding box center [501, 114] width 34 height 80
click at [600, 279] on button "Next Note" at bounding box center [670, 289] width 183 height 25
click at [606, 289] on div "Next Note" at bounding box center [670, 289] width 194 height 35
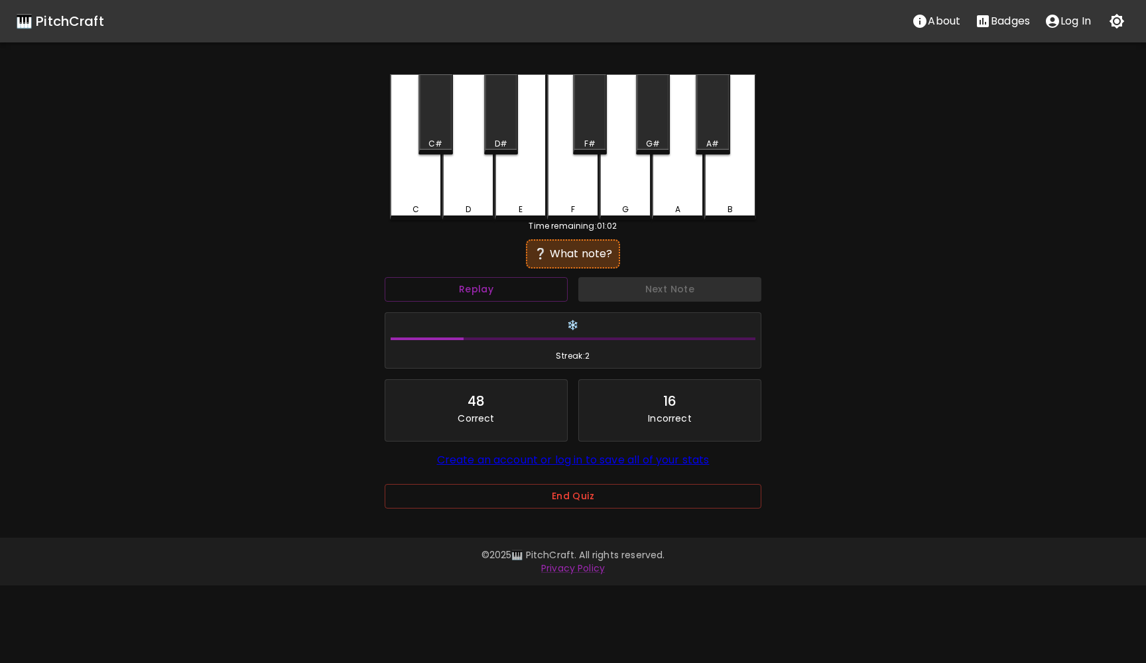
click at [652, 133] on div "G#" at bounding box center [653, 114] width 34 height 80
click at [659, 281] on button "Next Note" at bounding box center [670, 289] width 183 height 25
click at [644, 200] on div "G" at bounding box center [626, 147] width 52 height 146
click at [658, 292] on button "Next Note" at bounding box center [670, 289] width 183 height 25
click at [537, 289] on button "Replay" at bounding box center [476, 289] width 183 height 25
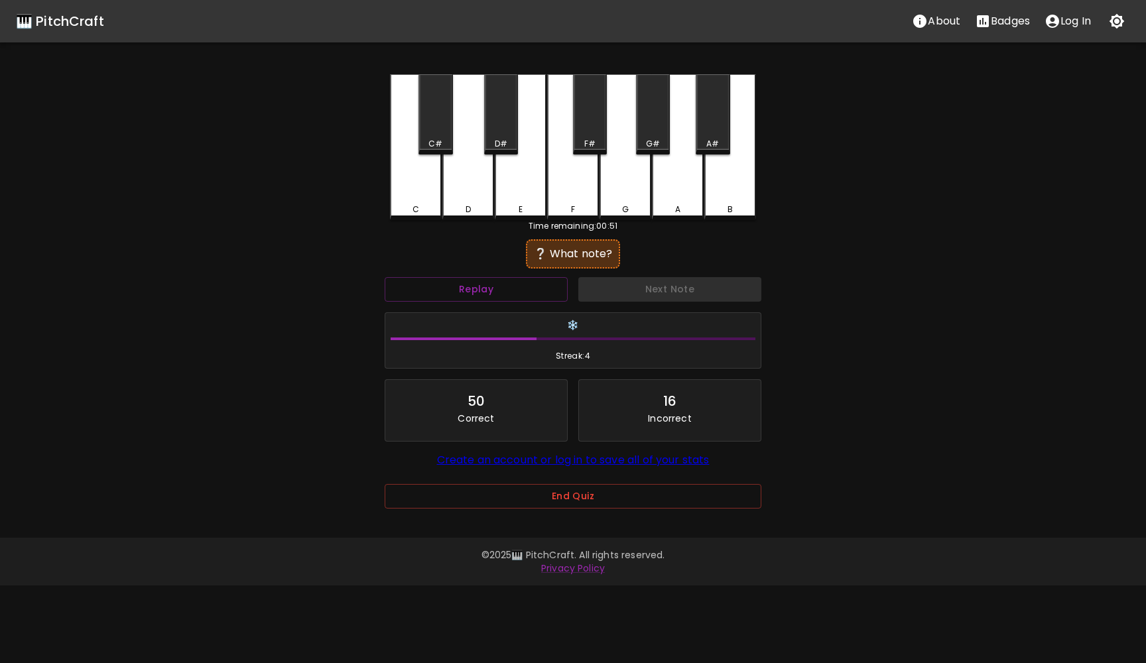
click at [712, 125] on div "A#" at bounding box center [713, 114] width 34 height 80
click at [670, 287] on button "Next Note" at bounding box center [670, 289] width 183 height 25
click at [429, 193] on div "C" at bounding box center [416, 147] width 52 height 146
click at [437, 147] on div "C#" at bounding box center [436, 144] width 14 height 12
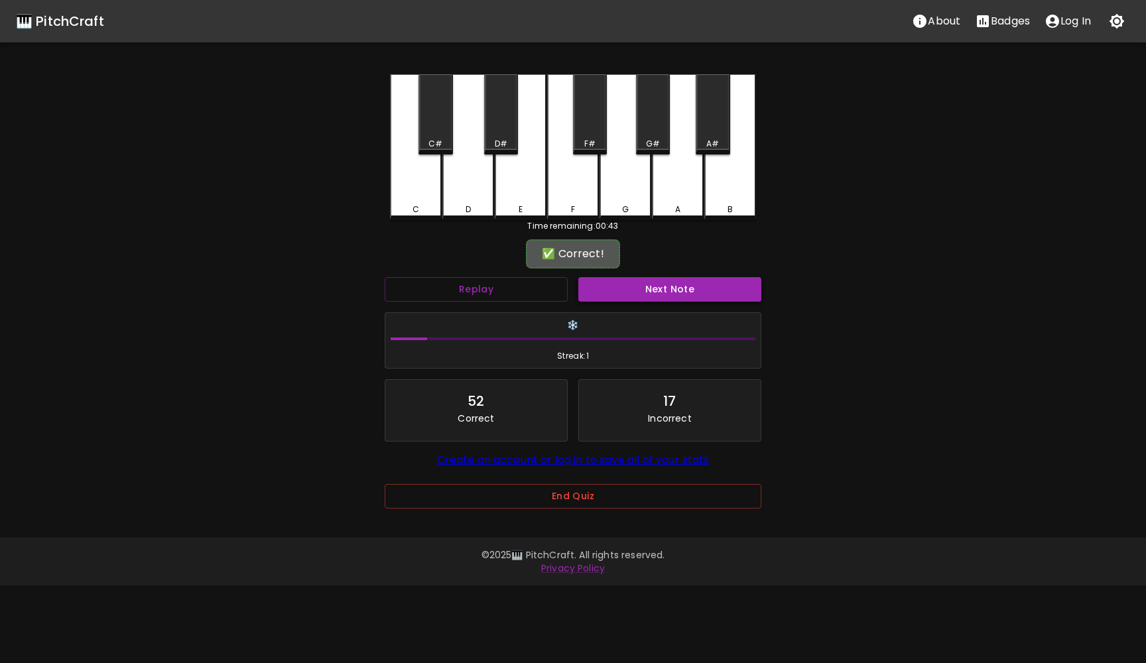
click at [608, 294] on button "Next Note" at bounding box center [670, 289] width 183 height 25
click at [591, 126] on div "F#" at bounding box center [590, 114] width 34 height 80
click at [624, 287] on button "Next Note" at bounding box center [670, 289] width 183 height 25
